Goal: Navigation & Orientation: Find specific page/section

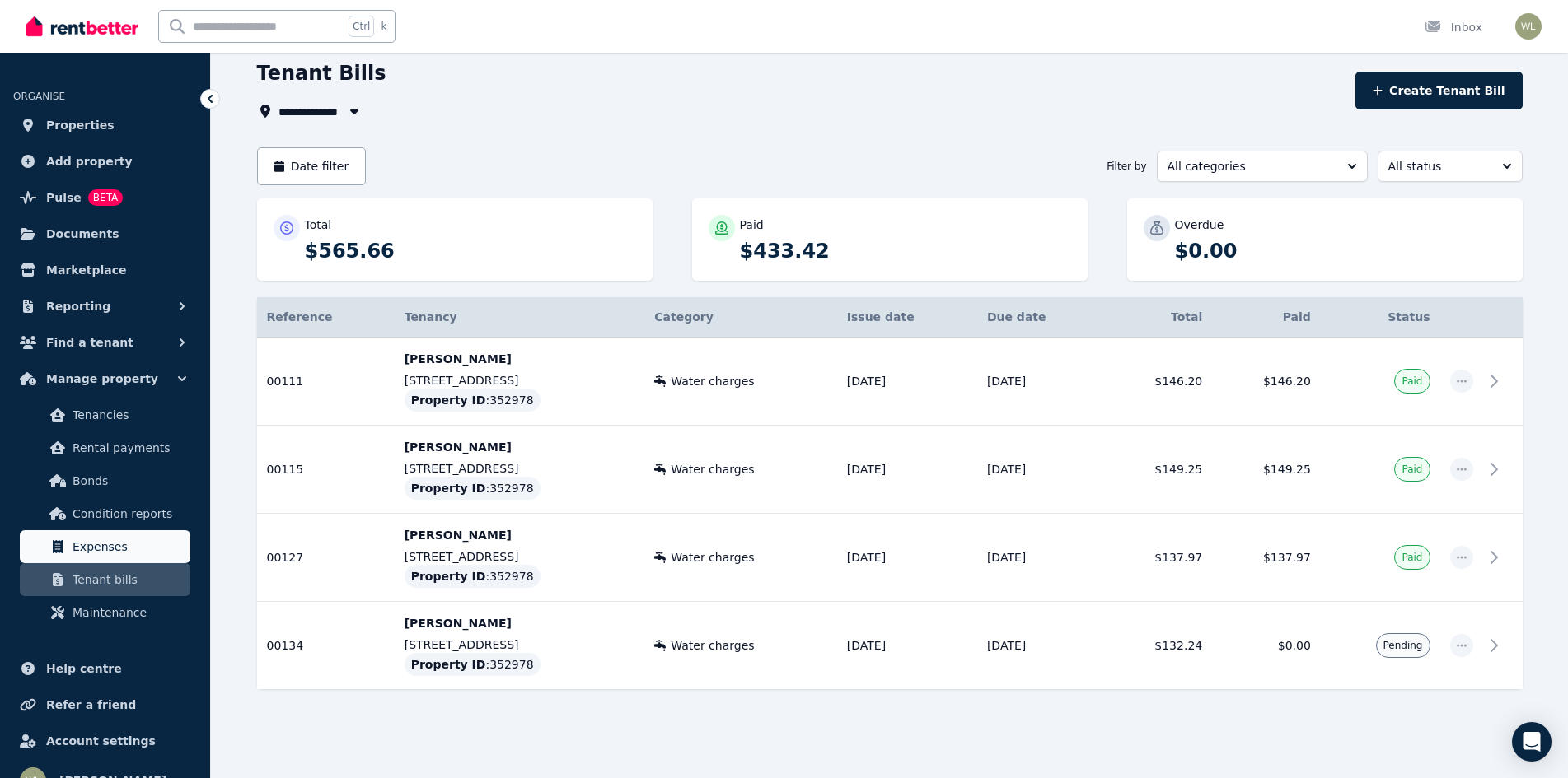
click at [101, 549] on span "Expenses" at bounding box center [128, 546] width 111 height 20
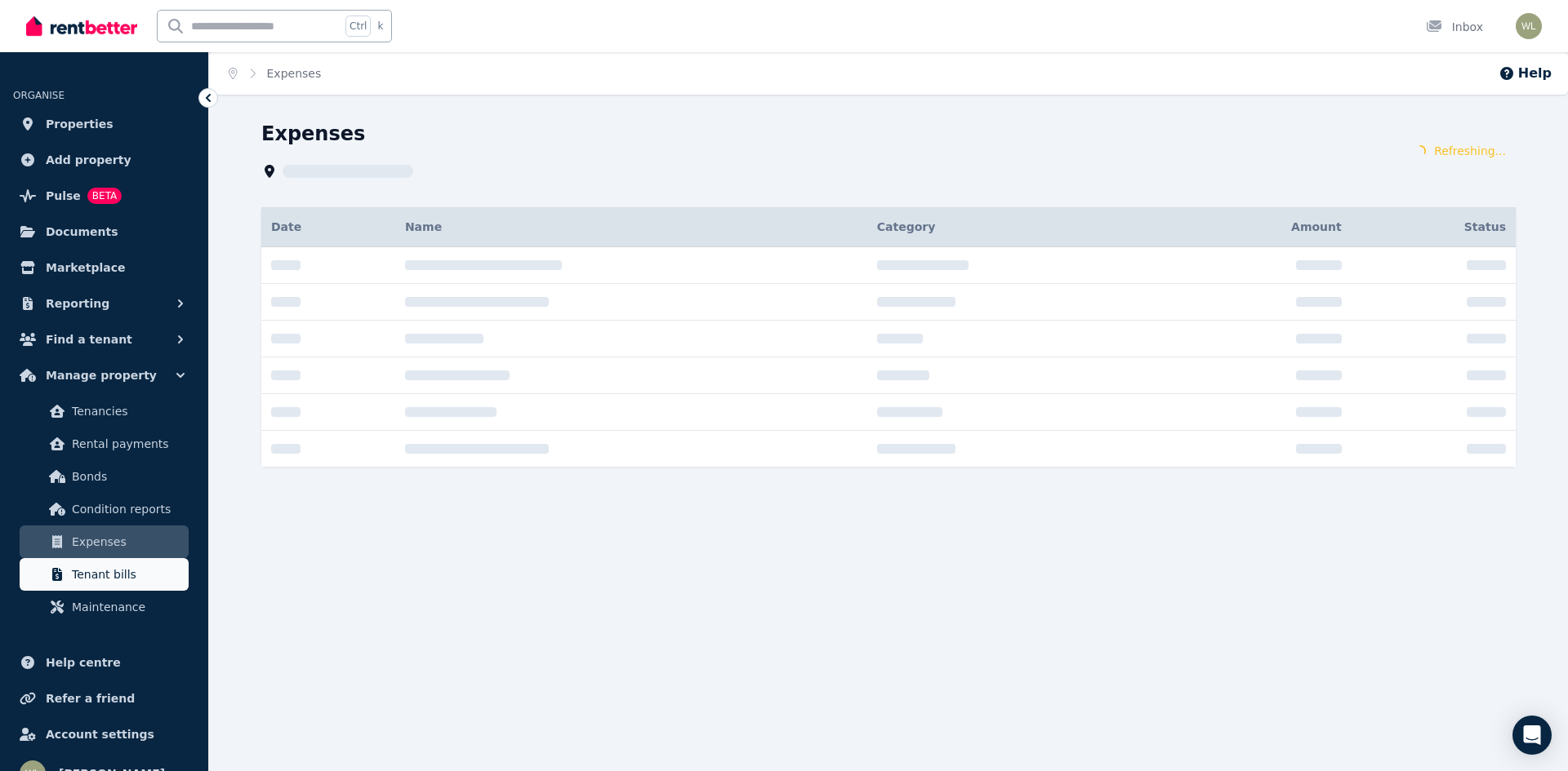
click at [102, 573] on span "Tenant bills" at bounding box center [127, 574] width 110 height 19
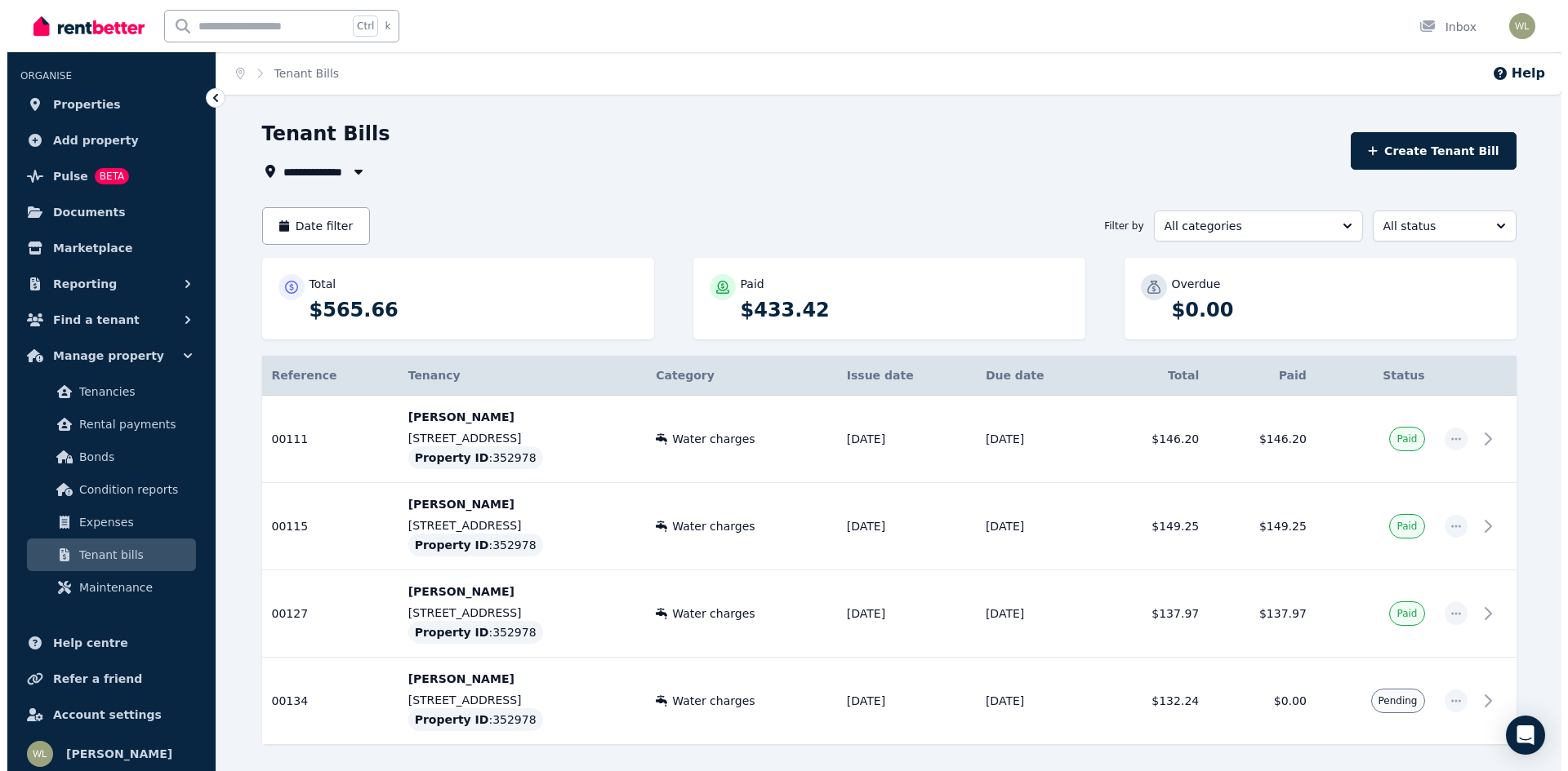
scroll to position [25, 0]
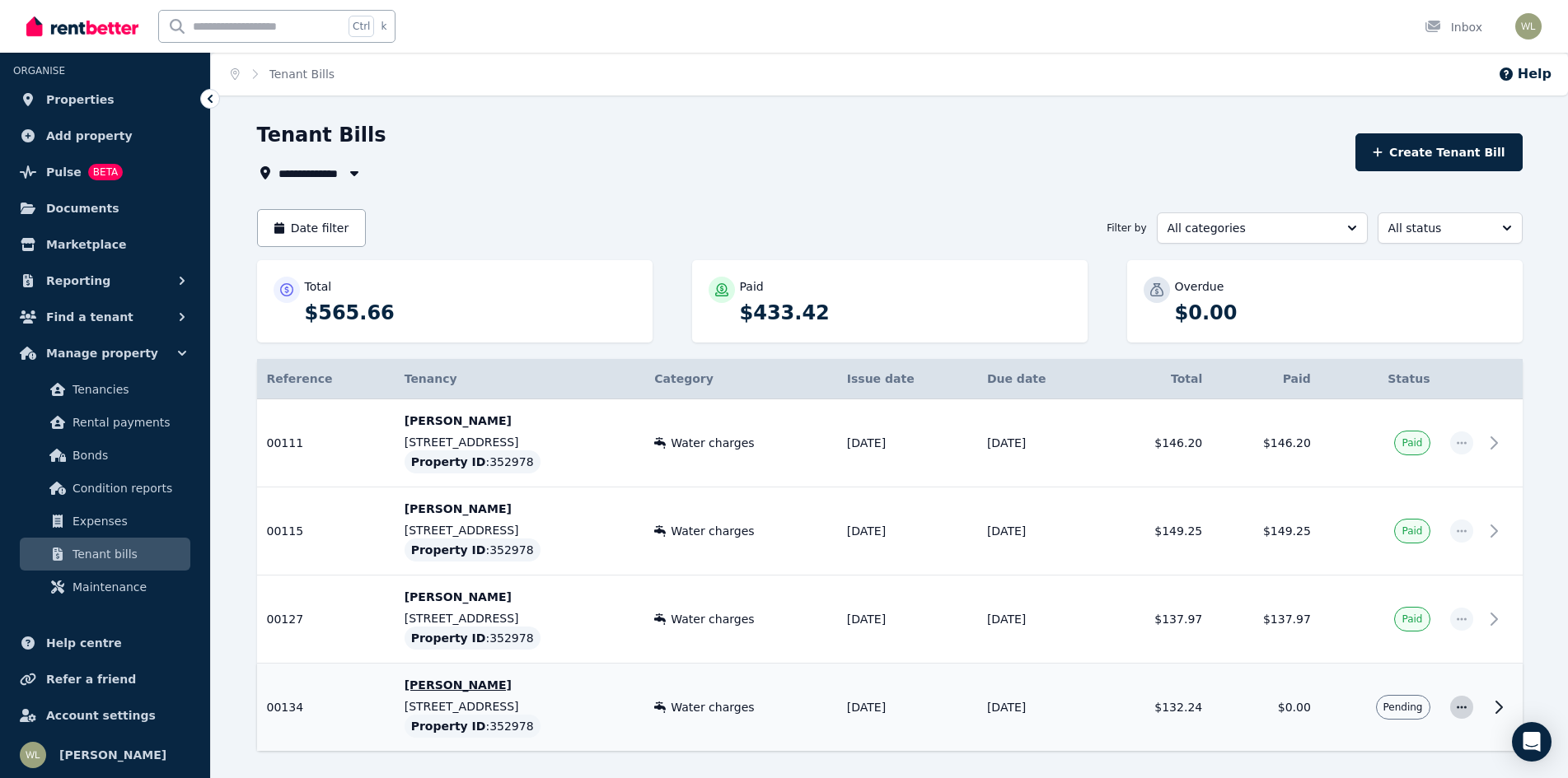
click at [1459, 714] on span "button" at bounding box center [1461, 707] width 23 height 23
click at [1548, 529] on div "**********" at bounding box center [889, 481] width 1357 height 718
click at [32, 510] on link "Expenses" at bounding box center [105, 521] width 171 height 33
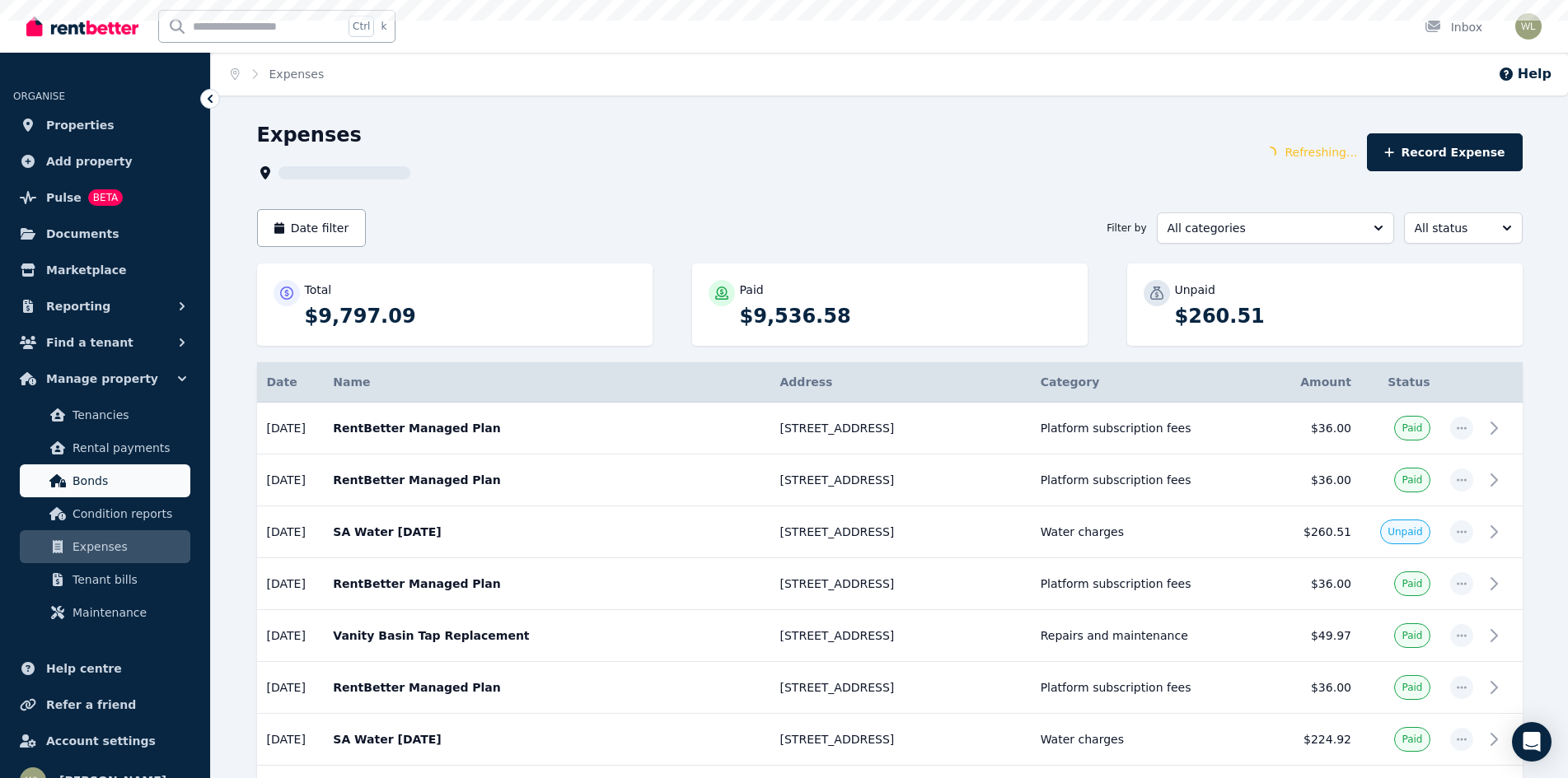
click at [142, 490] on span "Bonds" at bounding box center [128, 481] width 111 height 20
